Goal: Information Seeking & Learning: Learn about a topic

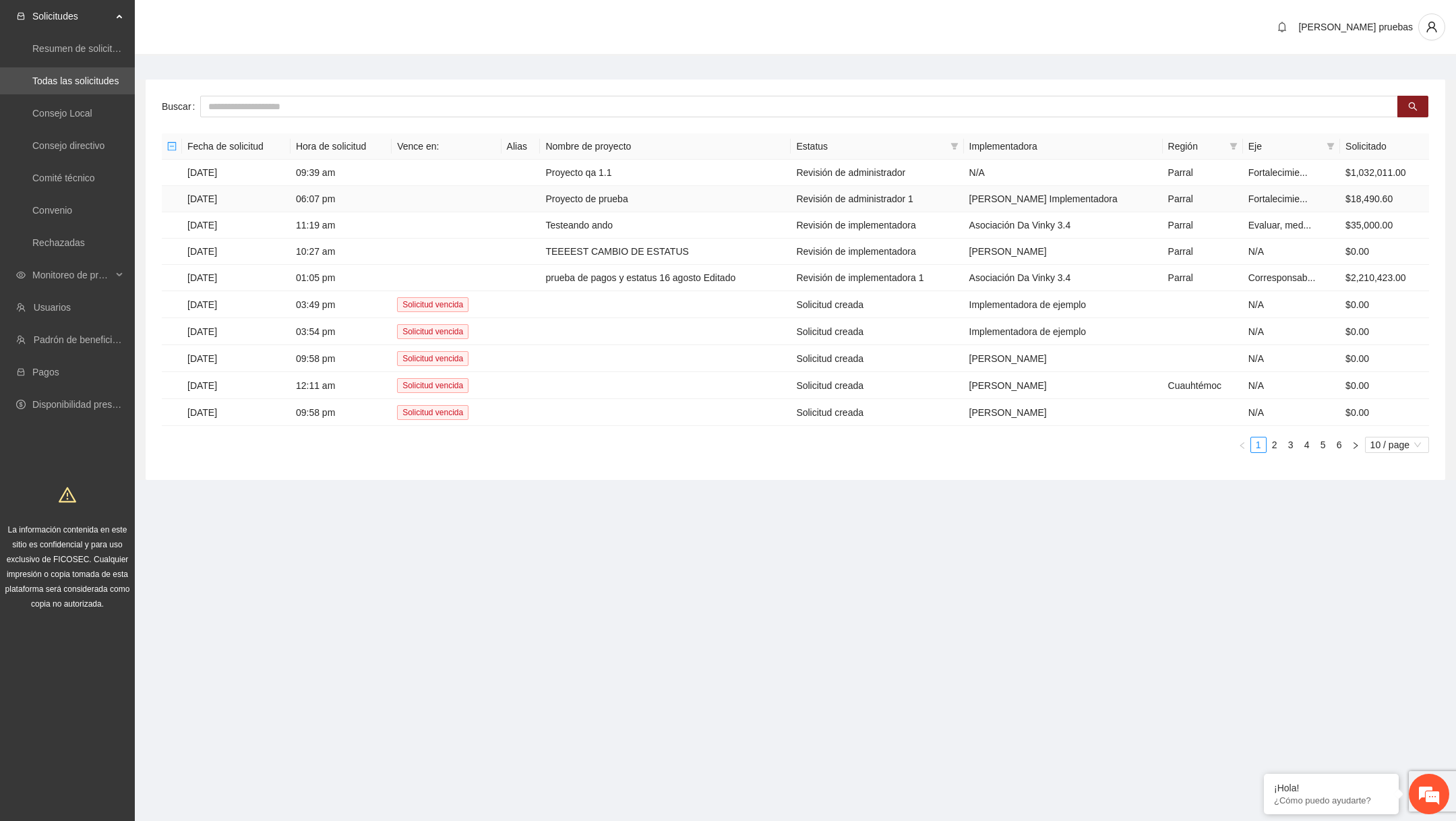
click at [613, 197] on td "Proyecto de prueba" at bounding box center [665, 199] width 250 height 26
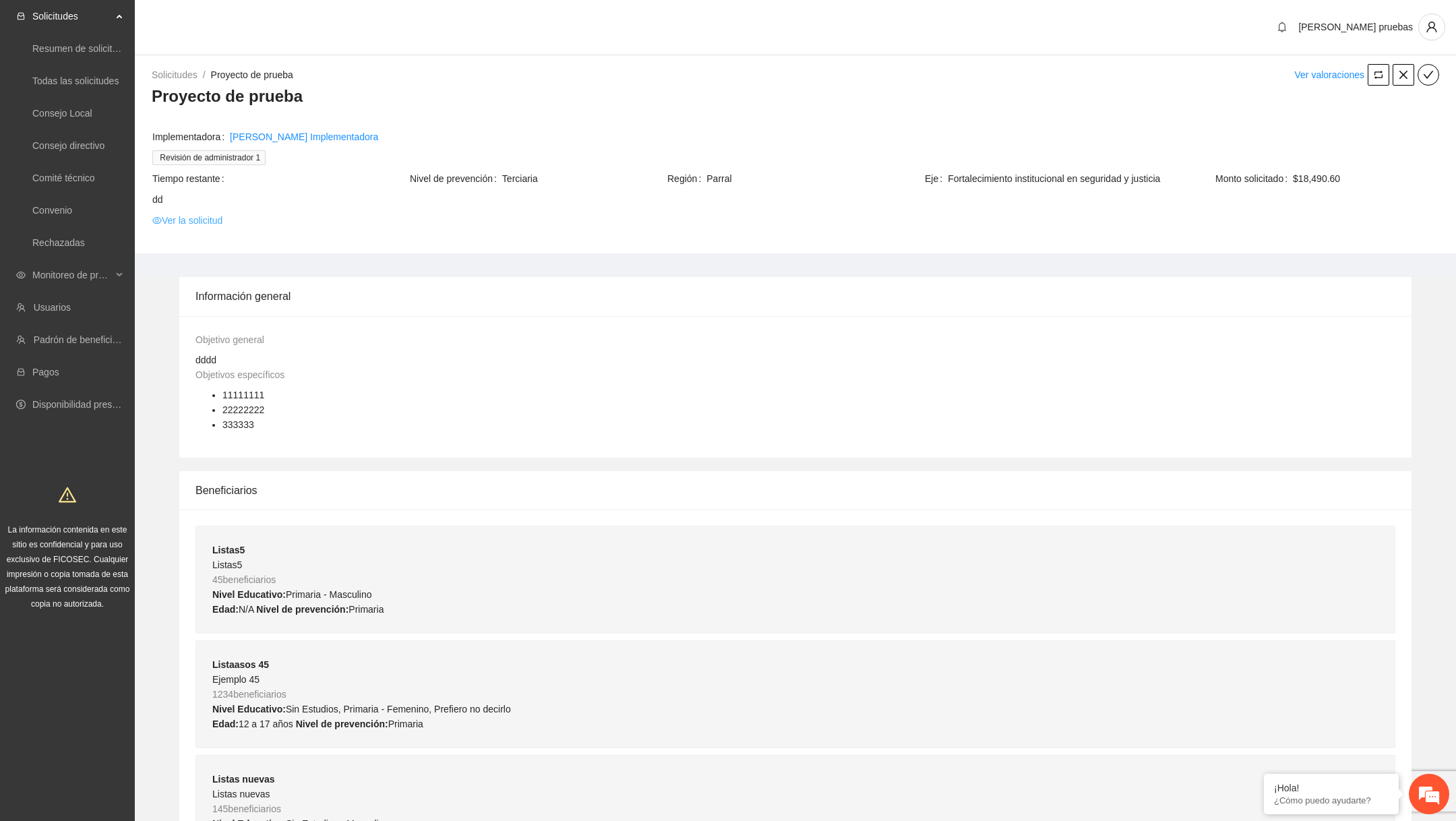
click at [218, 218] on link "Ver la solicitud" at bounding box center [187, 220] width 70 height 15
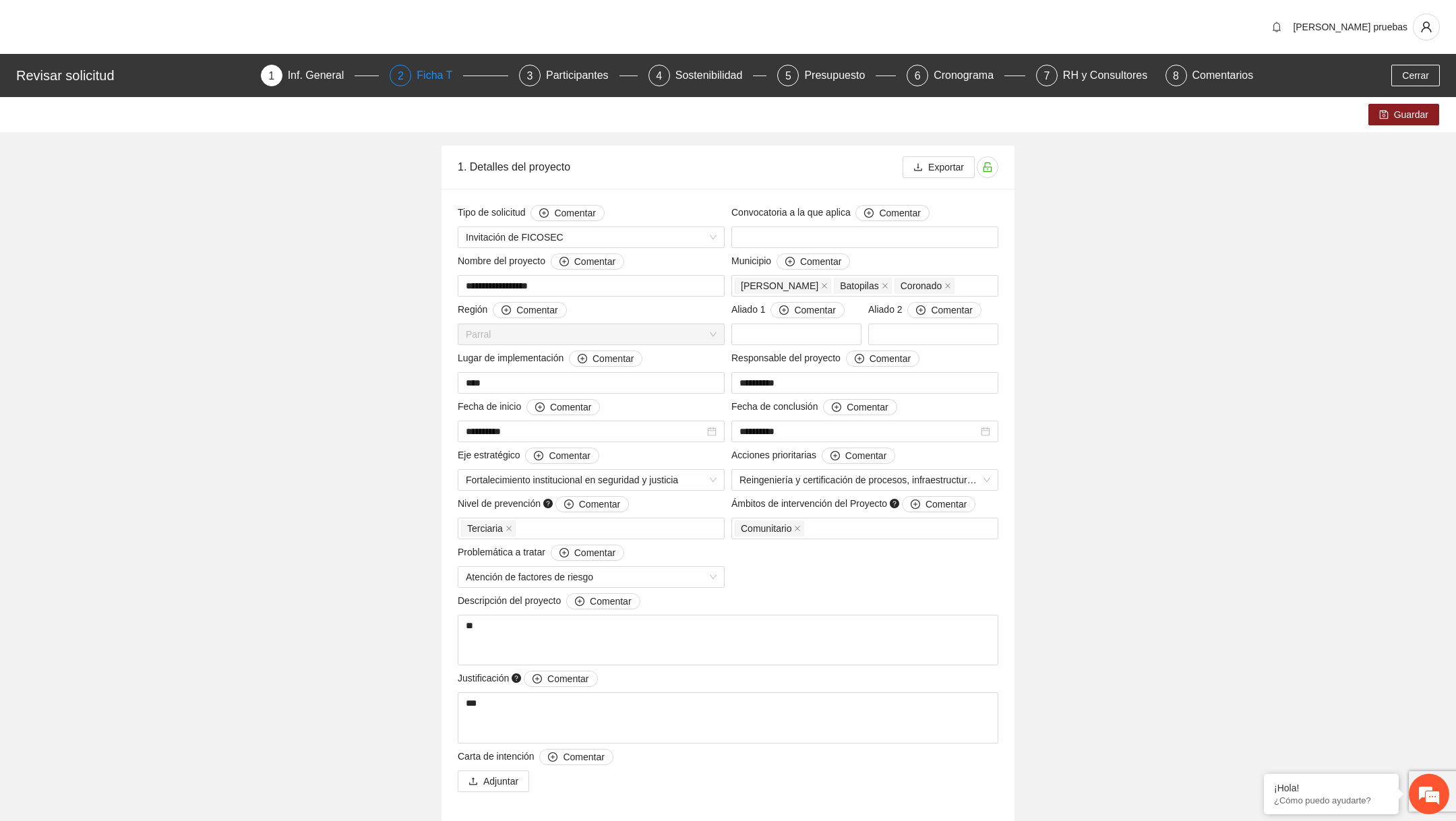
click at [434, 82] on div "Ficha T" at bounding box center [439, 75] width 46 height 21
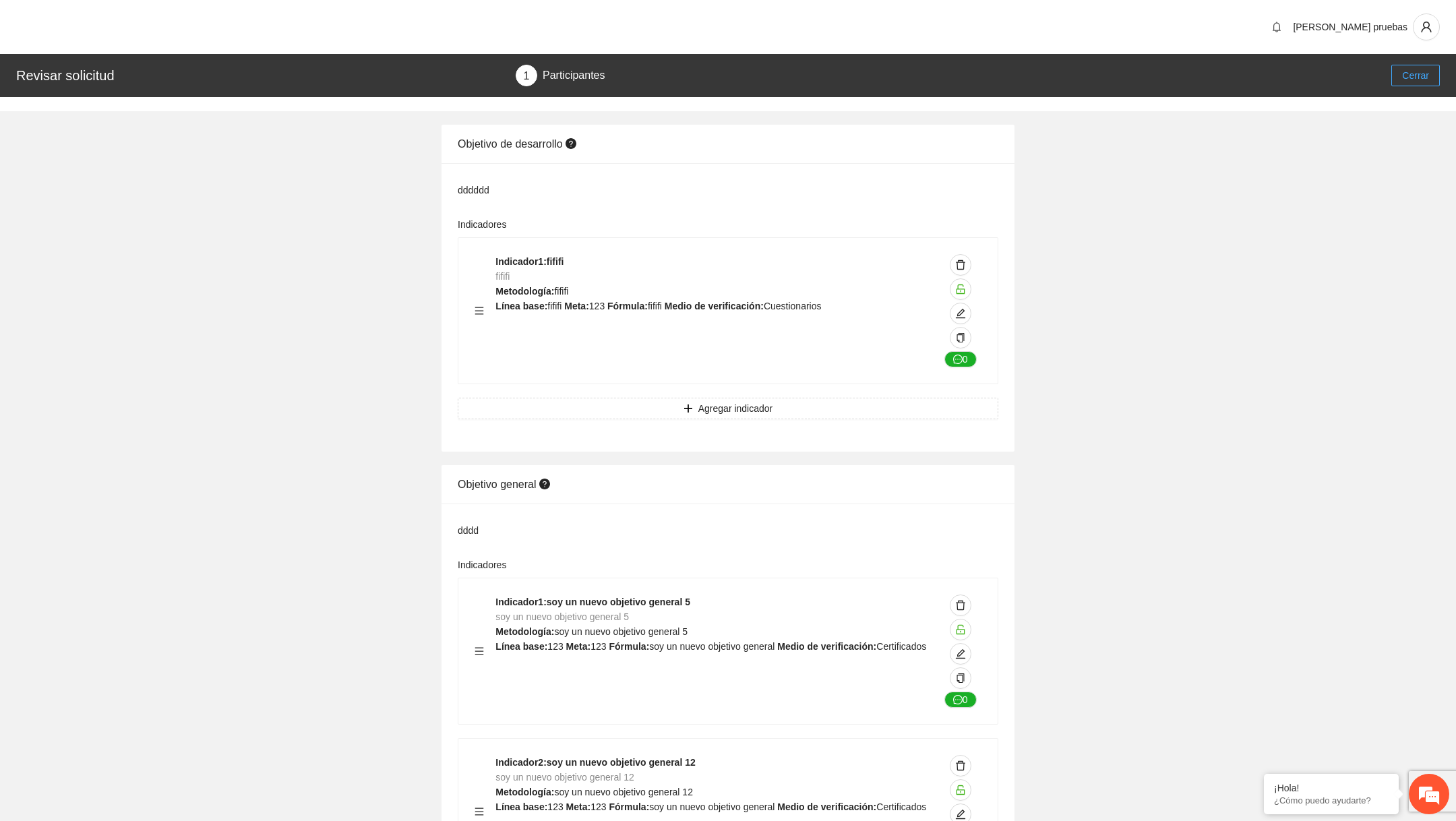
click at [1408, 77] on span "Cerrar" at bounding box center [1415, 75] width 27 height 15
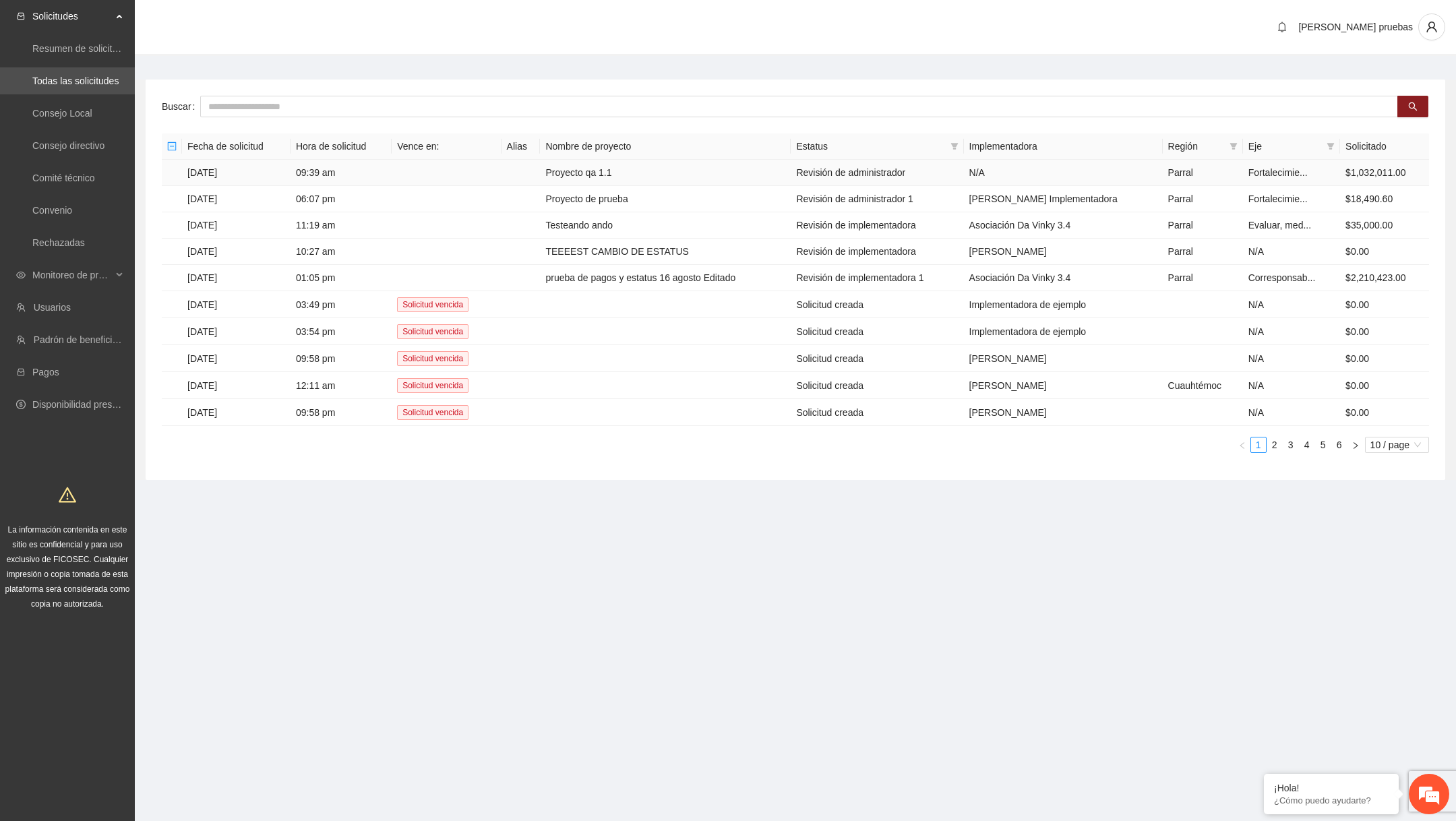
click at [605, 172] on td "Proyecto qa 1.1" at bounding box center [665, 173] width 250 height 26
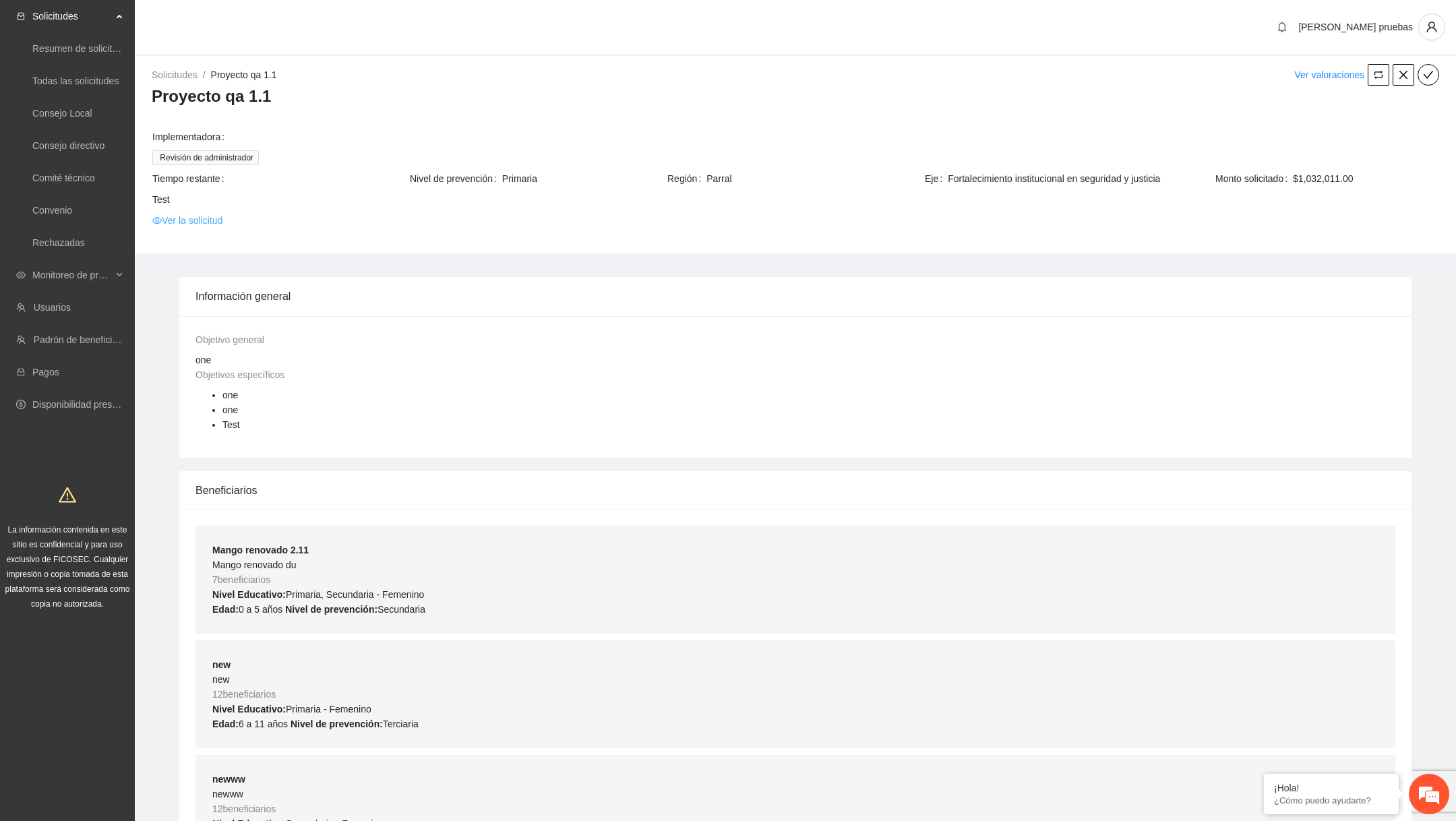
click at [213, 223] on link "Ver la solicitud" at bounding box center [187, 220] width 70 height 15
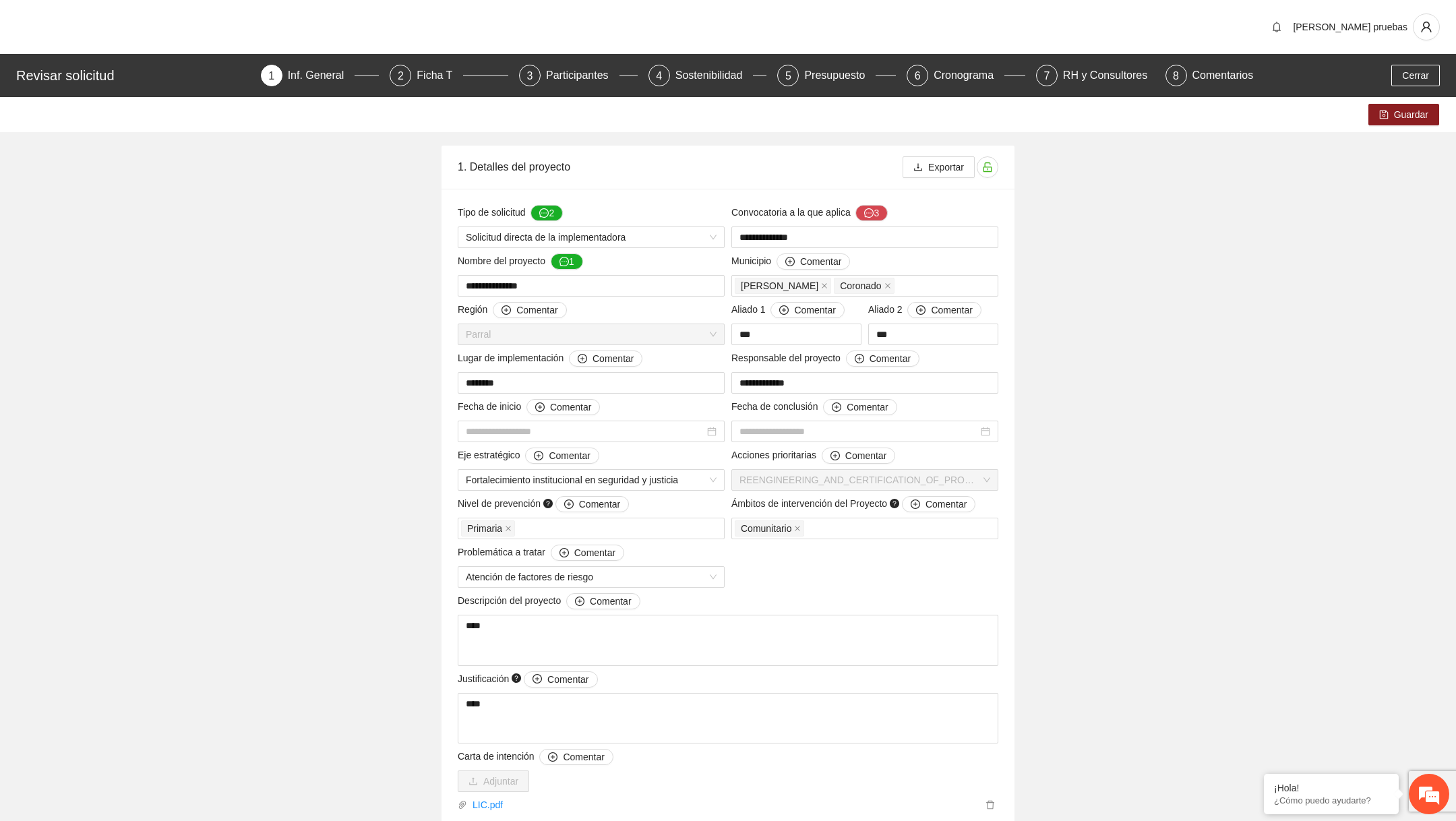
type input "**********"
click at [576, 75] on div "Participantes" at bounding box center [582, 75] width 73 height 21
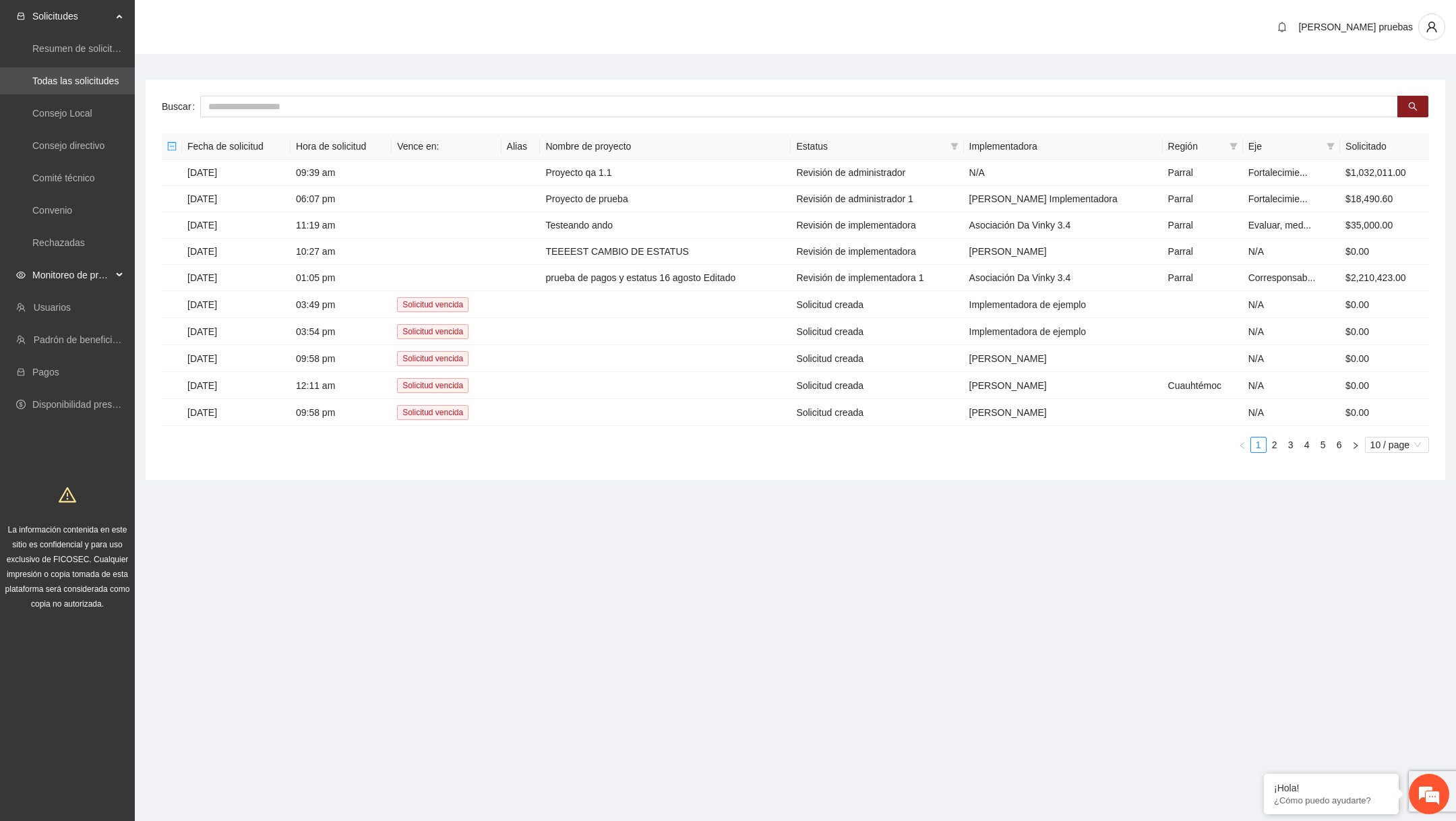
click at [109, 274] on span "Monitoreo de proyectos" at bounding box center [72, 275] width 80 height 27
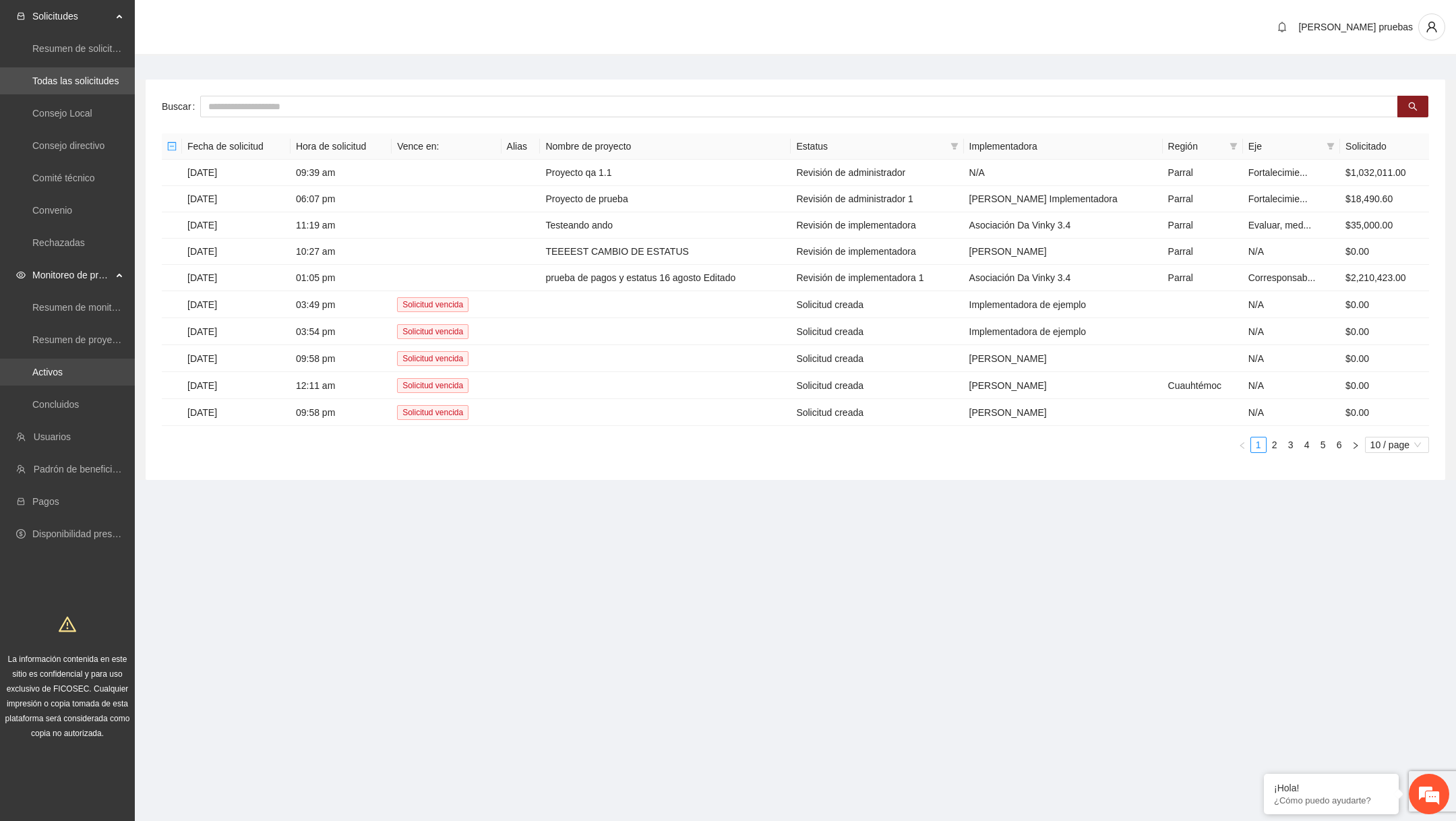
click at [57, 378] on link "Activos" at bounding box center [48, 372] width 30 height 11
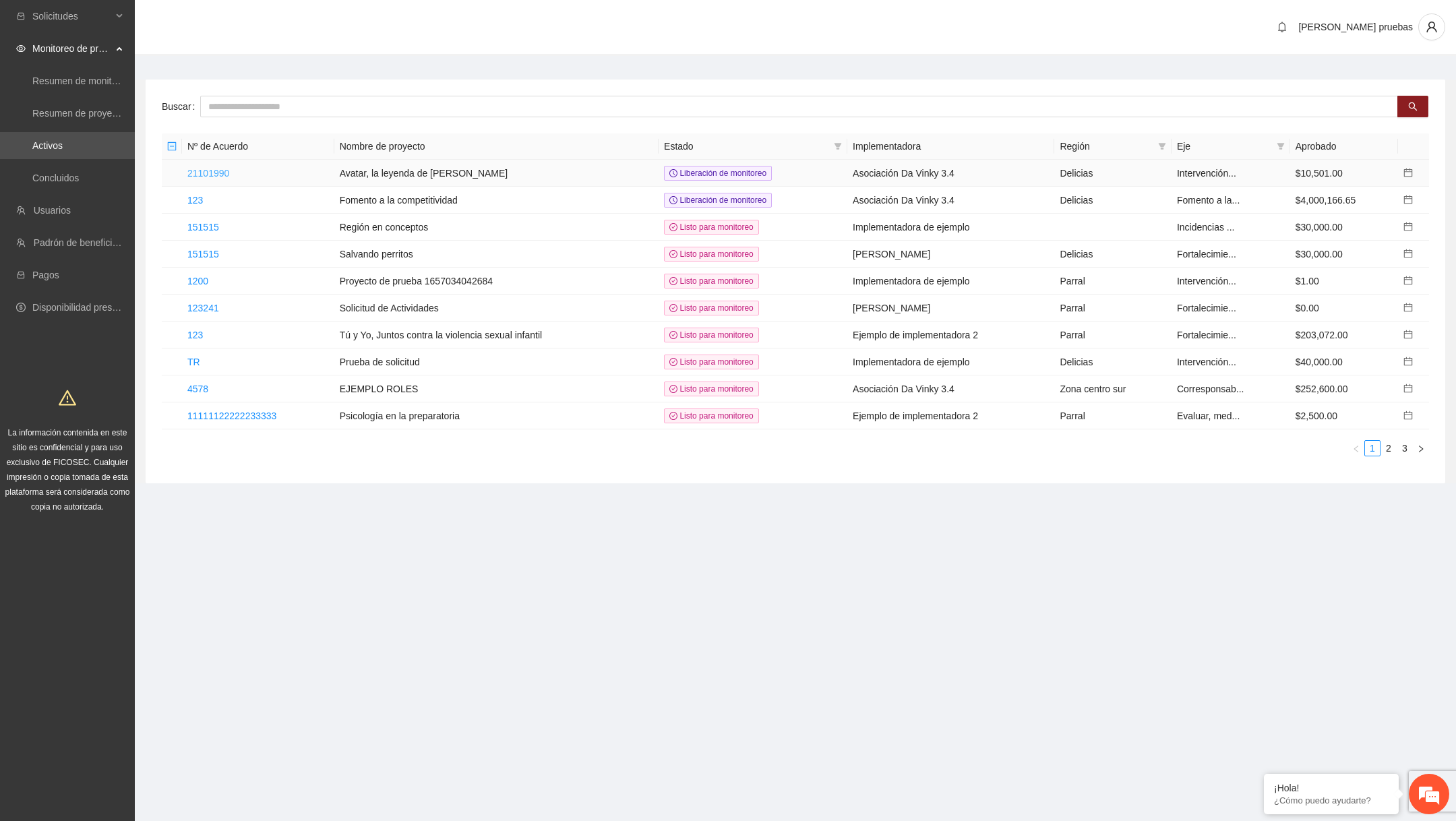
click at [218, 168] on link "21101990" at bounding box center [208, 174] width 42 height 11
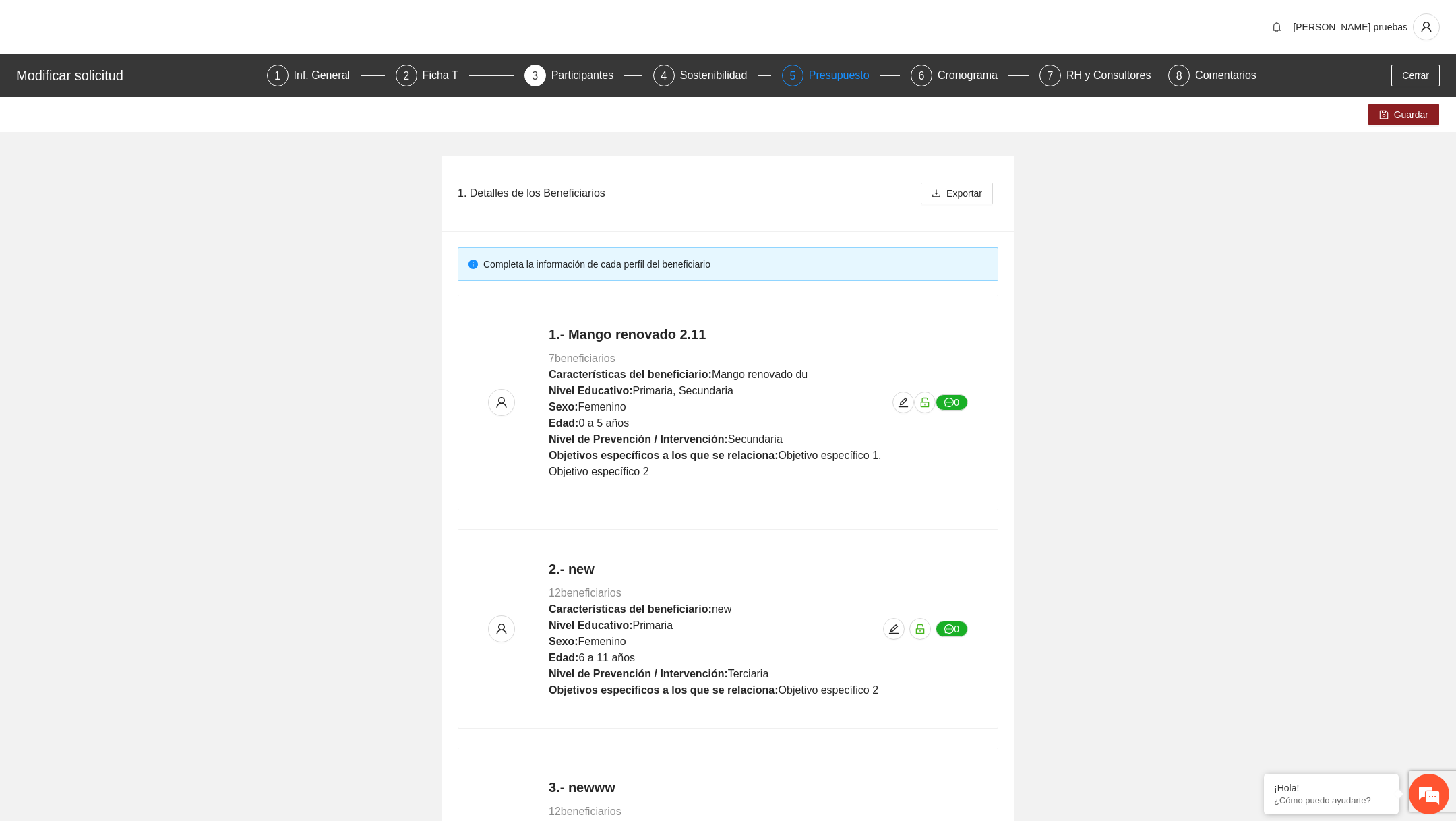
click at [820, 74] on div "Presupuesto" at bounding box center [844, 75] width 71 height 21
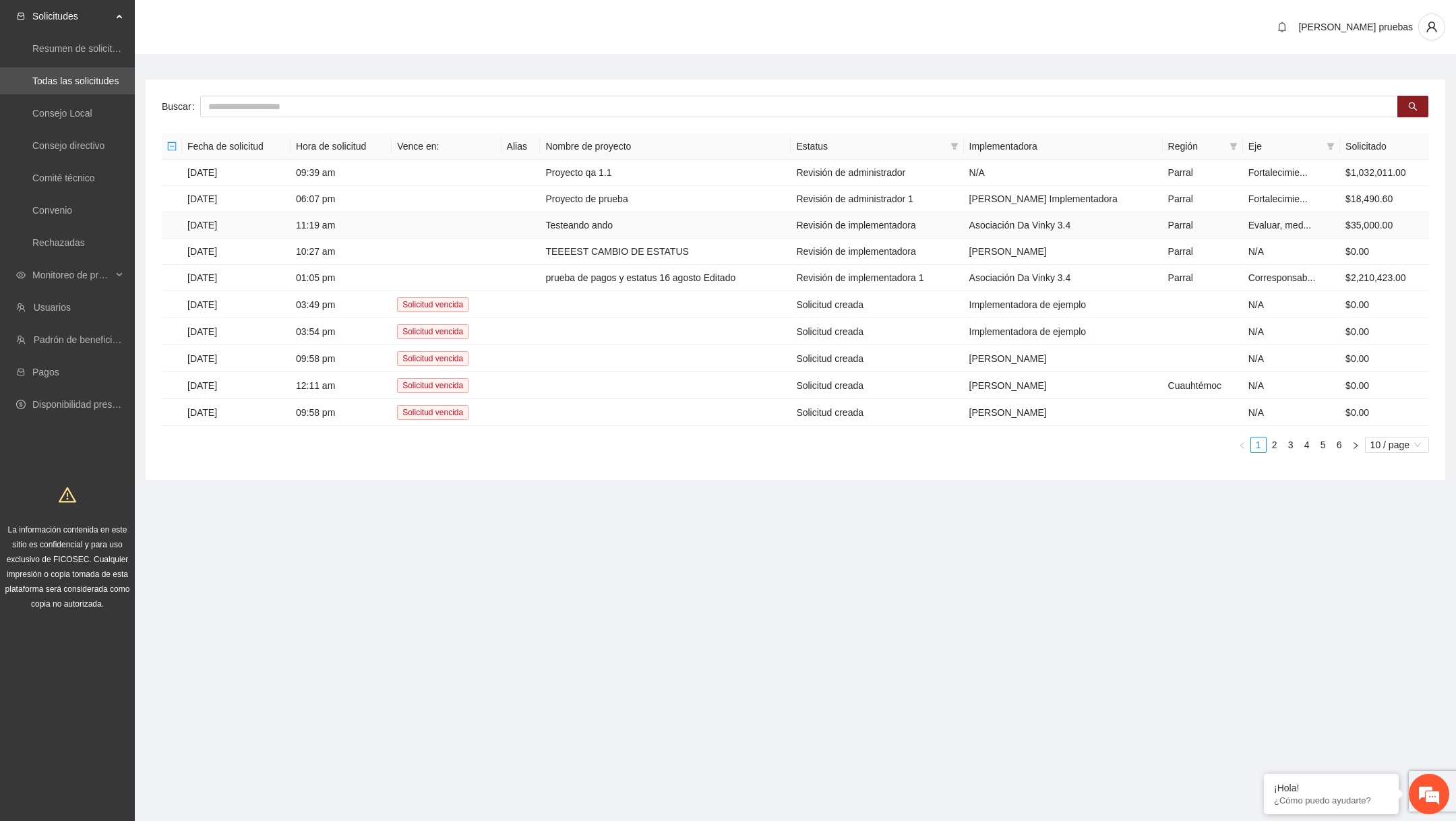
click at [655, 231] on td "Testeando ando" at bounding box center [665, 225] width 250 height 26
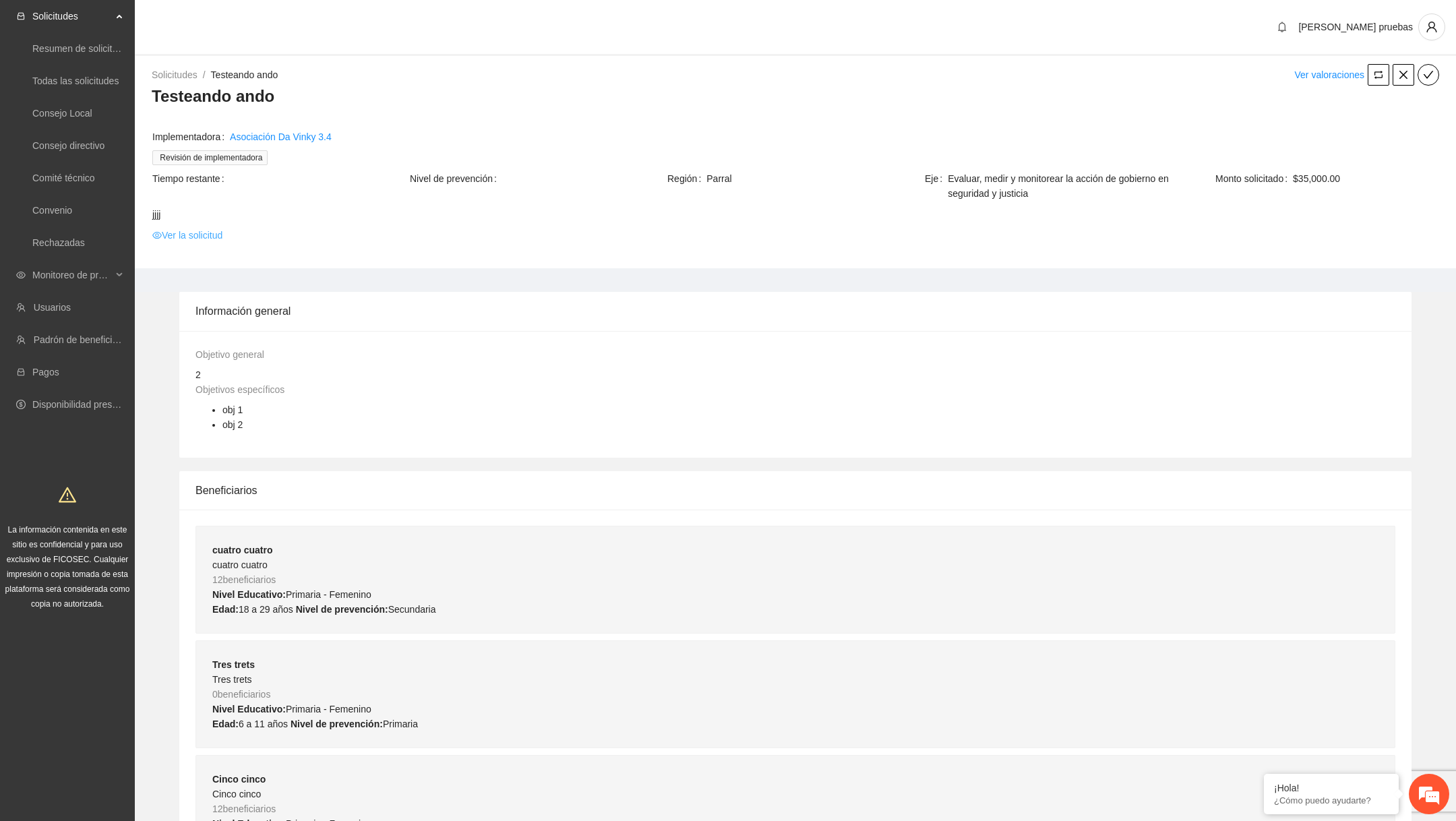
click at [205, 239] on link "Ver la solicitud" at bounding box center [187, 234] width 70 height 15
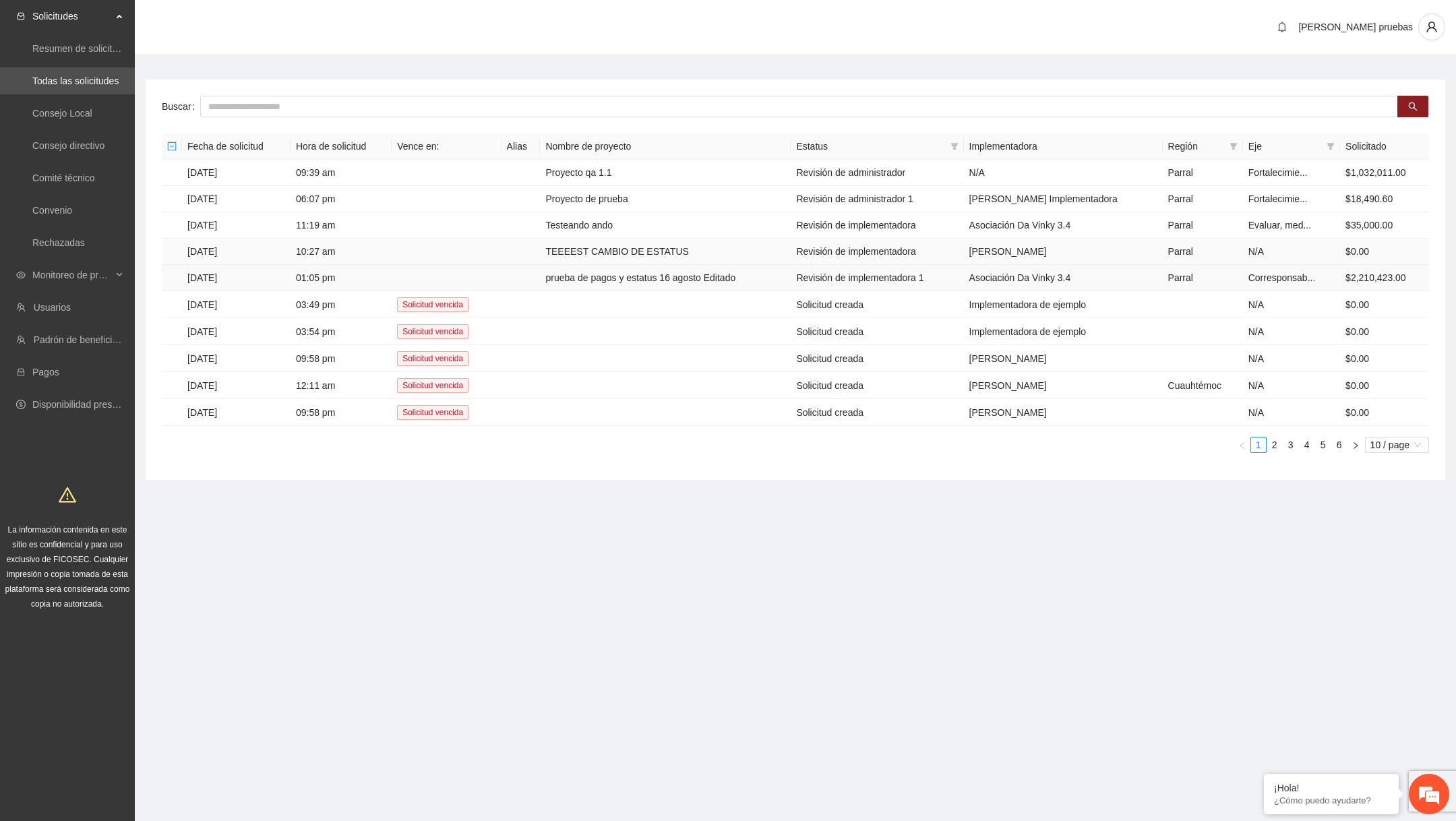
click at [768, 282] on td "prueba de pagos y estatus 16 agosto Editado" at bounding box center [665, 278] width 250 height 26
